Goal: Find specific page/section: Find specific page/section

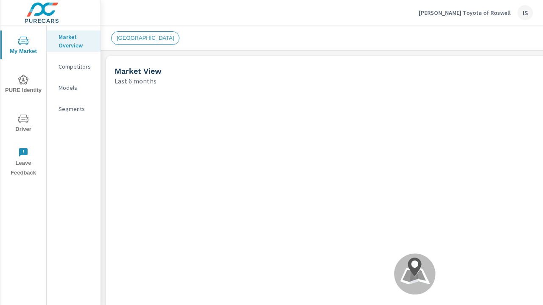
scroll to position [323, 0]
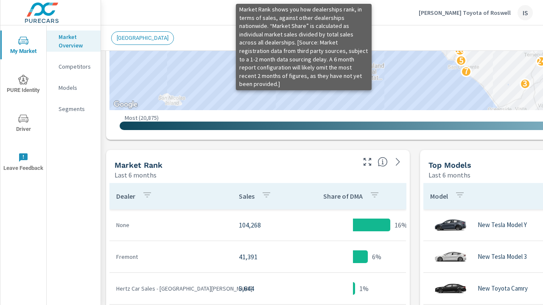
scroll to position [442, 0]
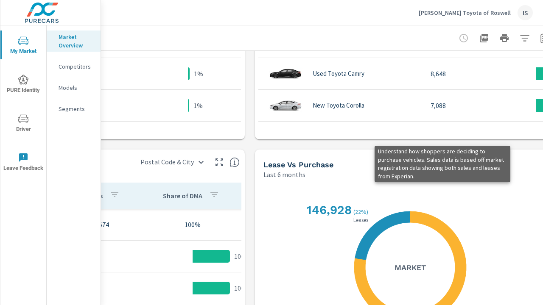
scroll to position [602, 192]
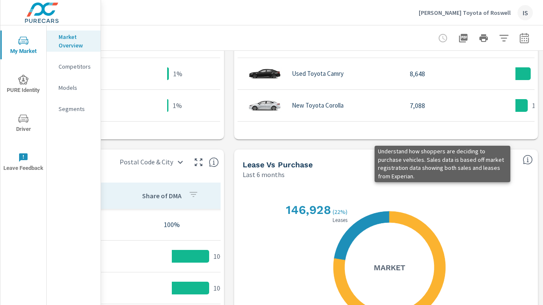
click at [459, 38] on icon "button" at bounding box center [463, 38] width 8 height 8
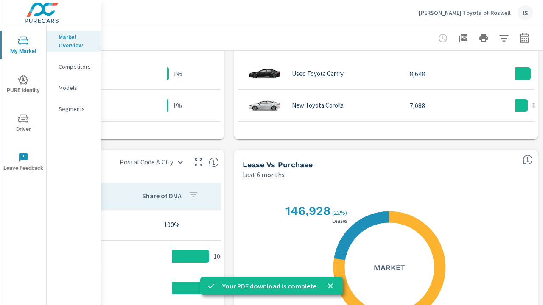
scroll to position [602, 186]
